Goal: Information Seeking & Learning: Learn about a topic

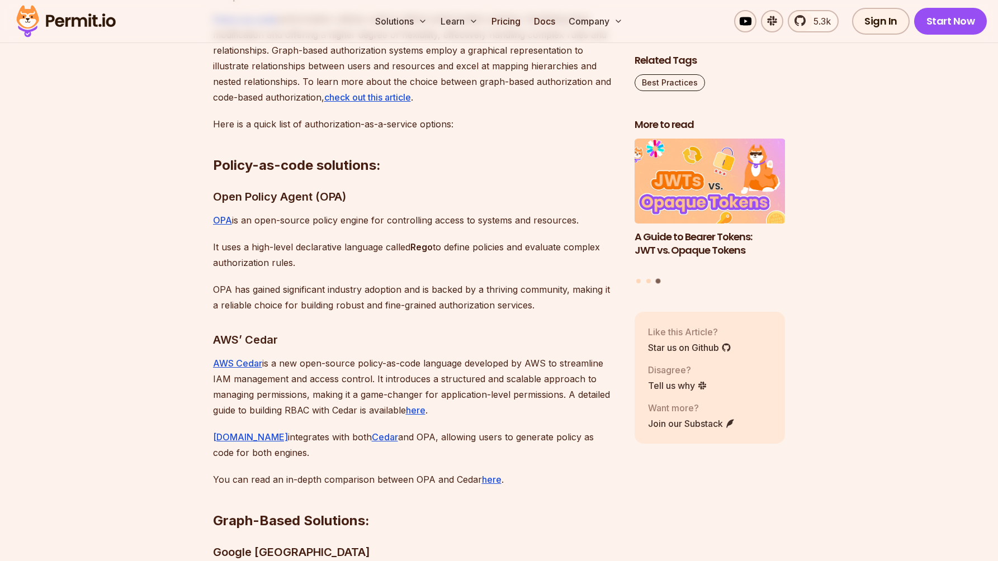
scroll to position [3843, 0]
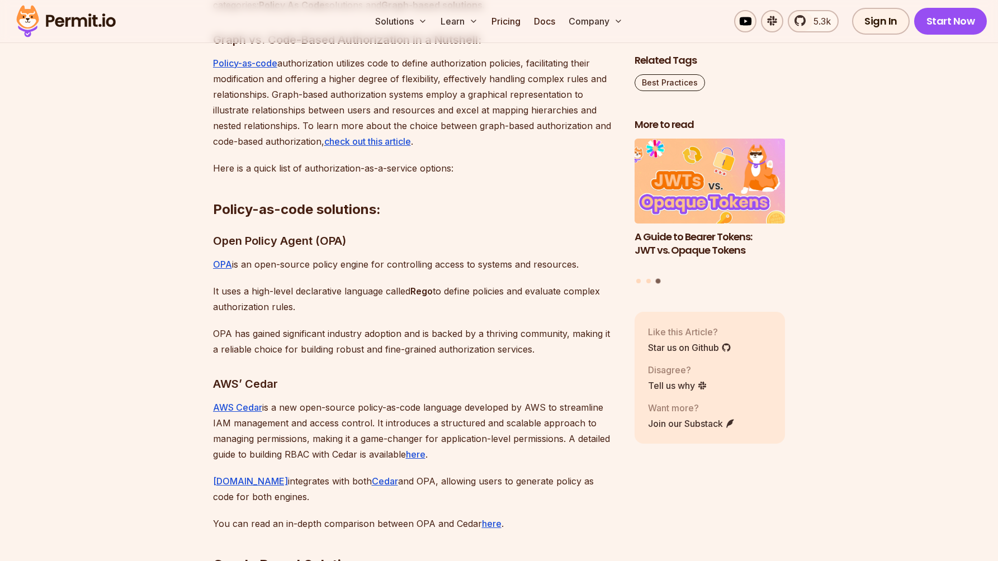
click at [215, 232] on h3 "Open Policy Agent (OPA)" at bounding box center [415, 241] width 404 height 18
drag, startPoint x: 215, startPoint y: 227, endPoint x: 224, endPoint y: 227, distance: 8.9
click at [219, 232] on h3 "Open Policy Agent (OPA)" at bounding box center [415, 241] width 404 height 18
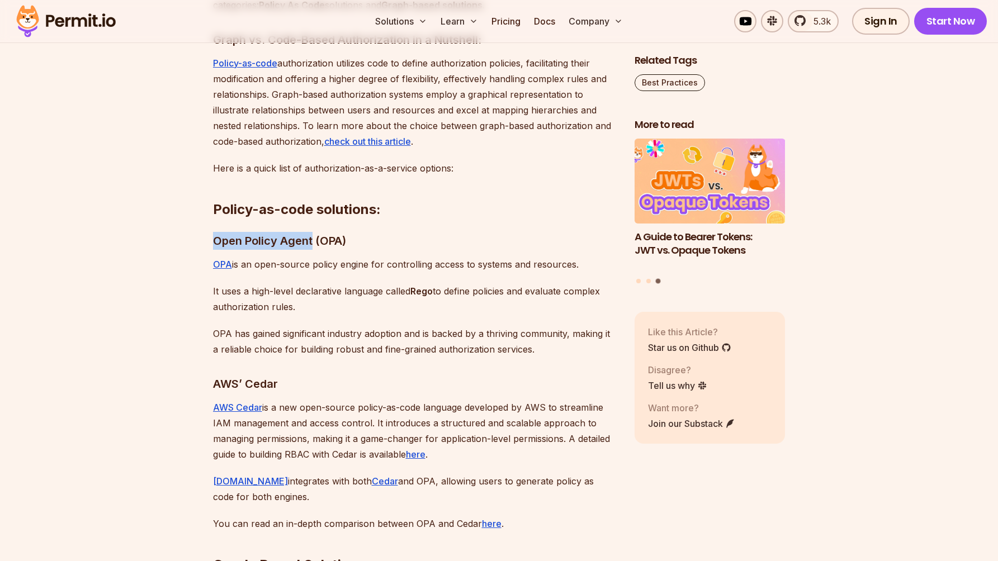
drag, startPoint x: 219, startPoint y: 218, endPoint x: 286, endPoint y: 226, distance: 67.6
click at [286, 232] on h3 "Open Policy Agent (OPA)" at bounding box center [415, 241] width 404 height 18
copy h3 "Open Policy Agent"
